Goal: Obtain resource: Obtain resource

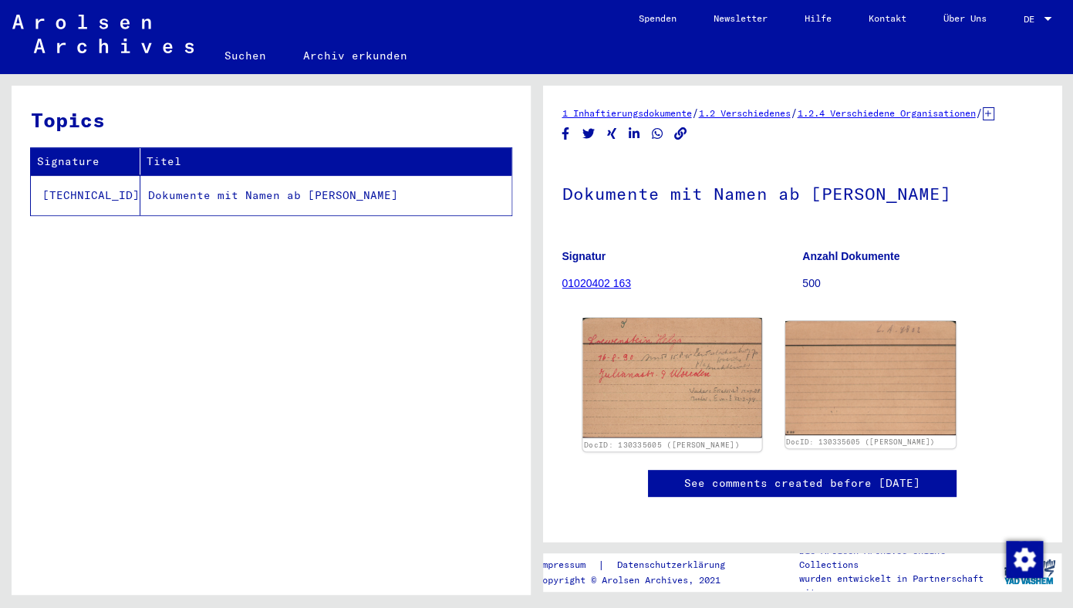
click at [661, 390] on img at bounding box center [671, 378] width 179 height 120
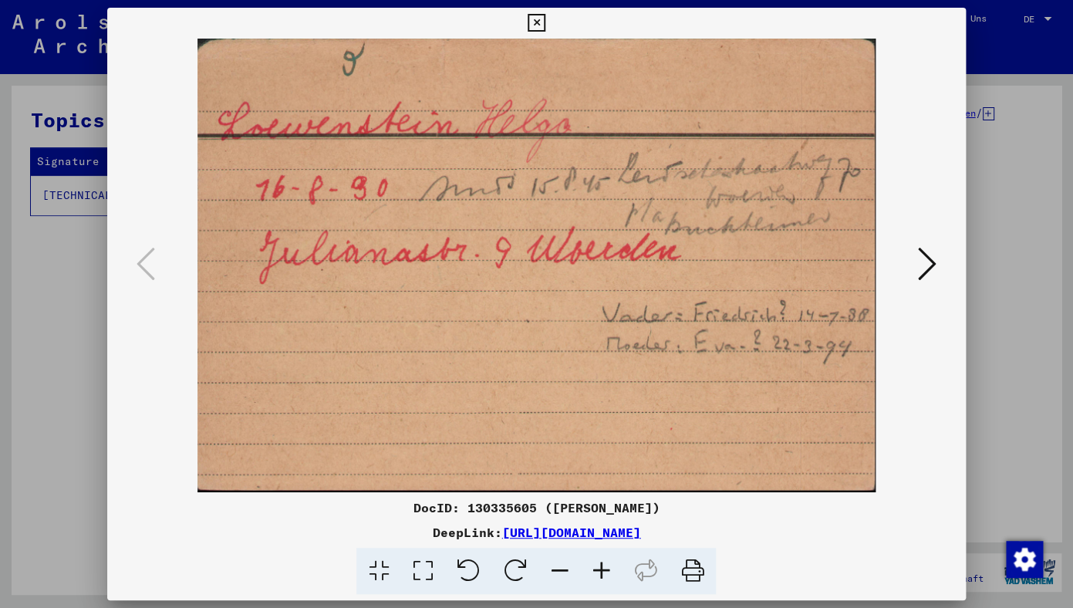
click at [928, 267] on icon at bounding box center [927, 263] width 19 height 37
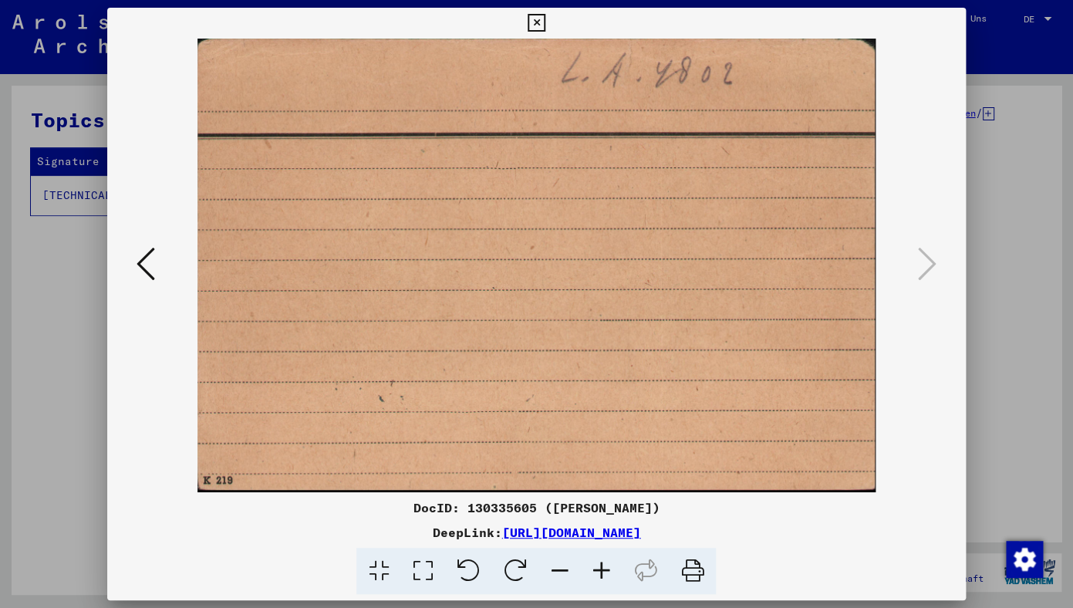
click at [144, 264] on icon at bounding box center [146, 263] width 19 height 37
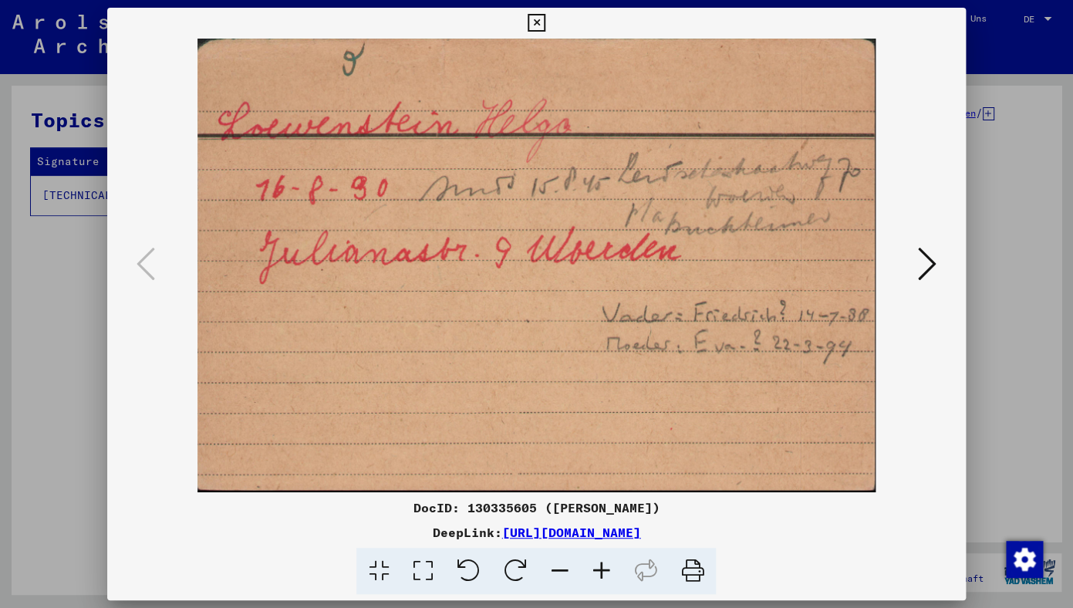
click at [545, 27] on icon at bounding box center [536, 23] width 18 height 19
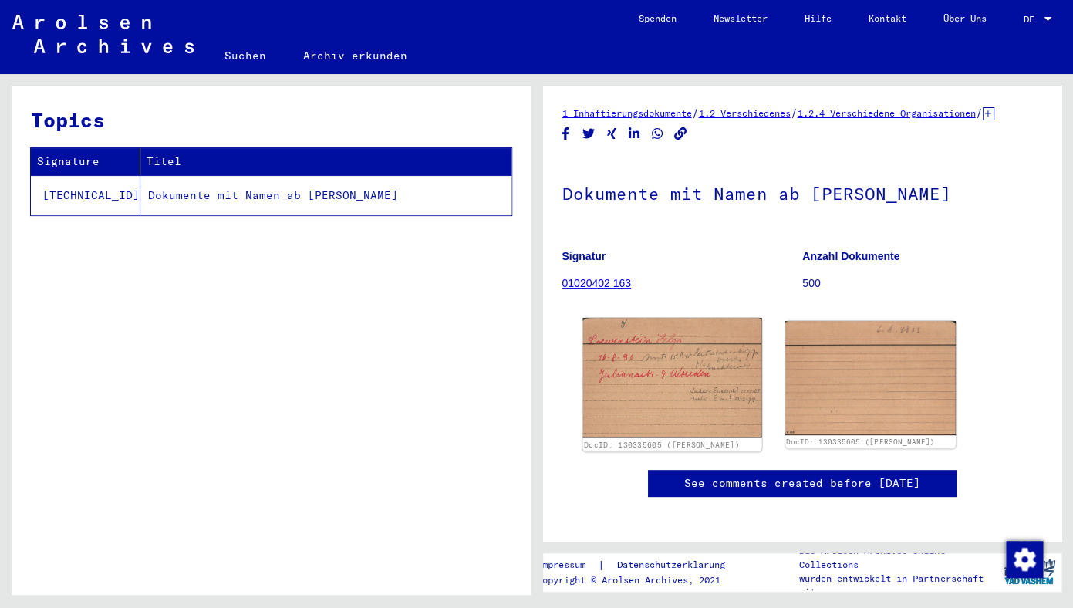
click at [669, 402] on img at bounding box center [671, 378] width 179 height 120
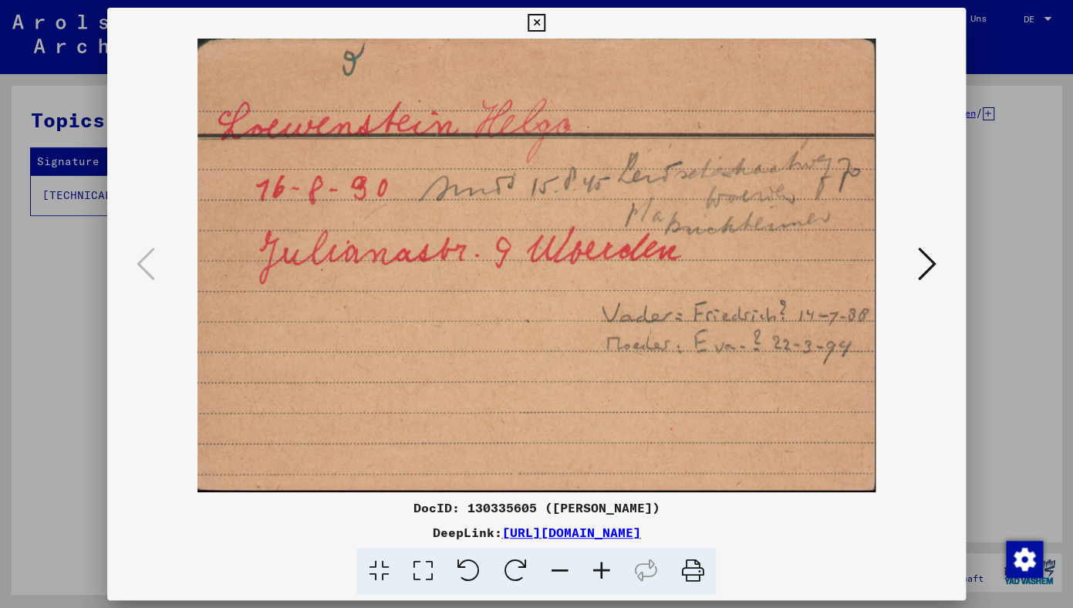
drag, startPoint x: 816, startPoint y: 534, endPoint x: 334, endPoint y: 527, distance: 482.0
click at [334, 527] on div "DeepLink: [URL][DOMAIN_NAME]" at bounding box center [536, 532] width 858 height 19
copy div "[URL][DOMAIN_NAME]"
click at [545, 25] on icon at bounding box center [536, 23] width 18 height 19
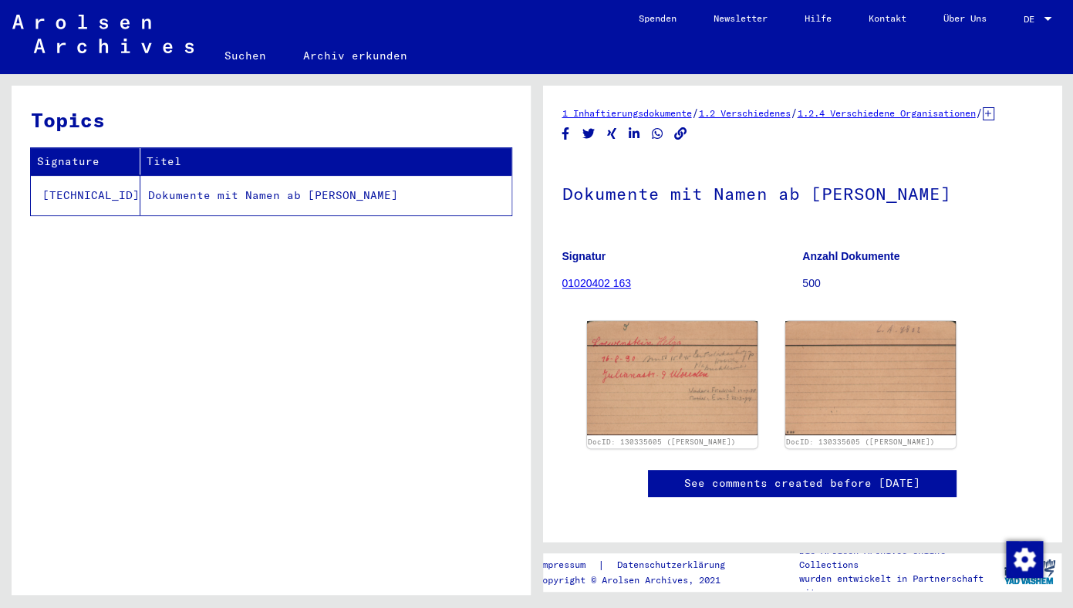
click at [983, 120] on icon at bounding box center [989, 113] width 12 height 13
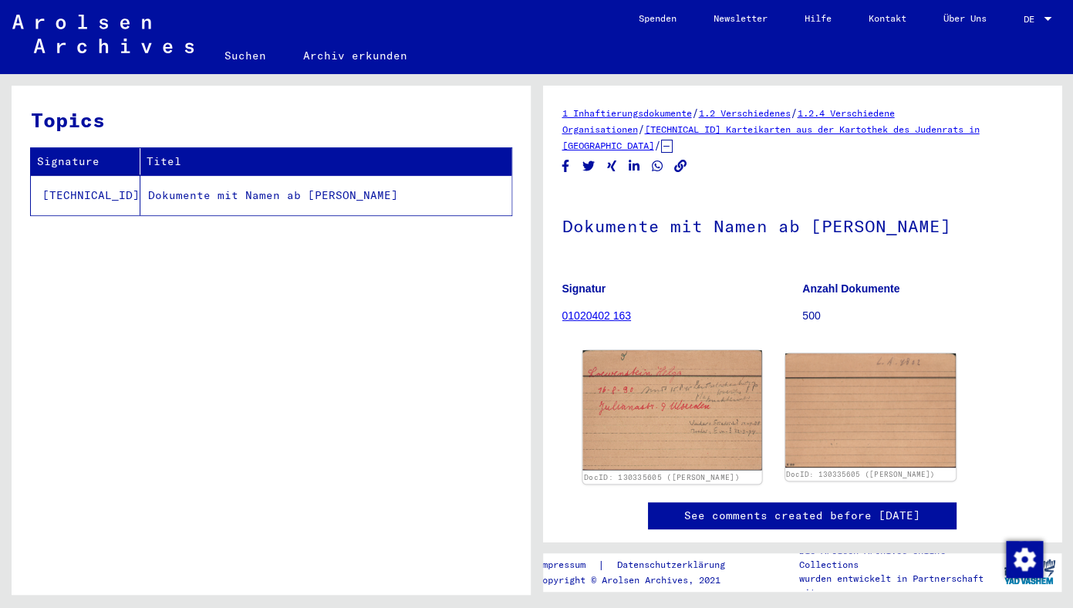
click at [705, 435] on img at bounding box center [671, 410] width 179 height 120
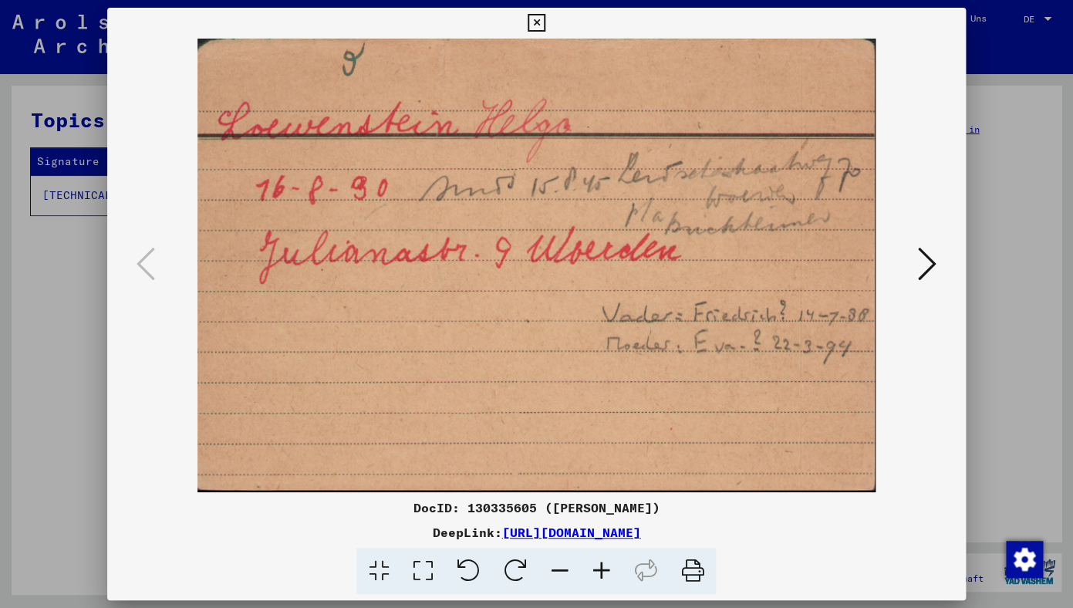
drag, startPoint x: 823, startPoint y: 536, endPoint x: 336, endPoint y: 534, distance: 486.6
click at [336, 534] on div "DeepLink: [URL][DOMAIN_NAME]" at bounding box center [536, 532] width 858 height 19
copy div "[URL][DOMAIN_NAME]"
